Goal: Find specific page/section: Find specific page/section

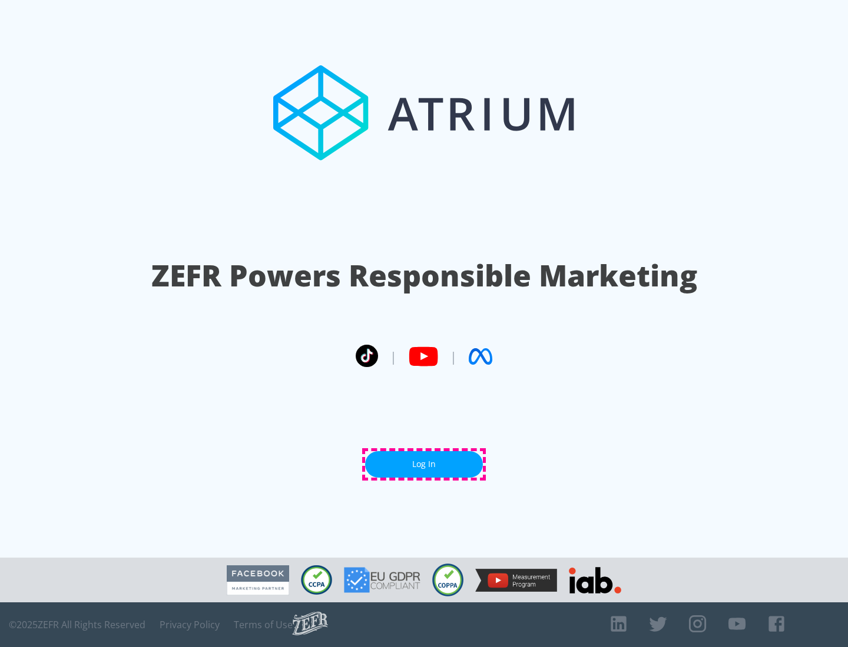
click at [424, 464] on link "Log In" at bounding box center [424, 464] width 118 height 26
